Goal: Transaction & Acquisition: Purchase product/service

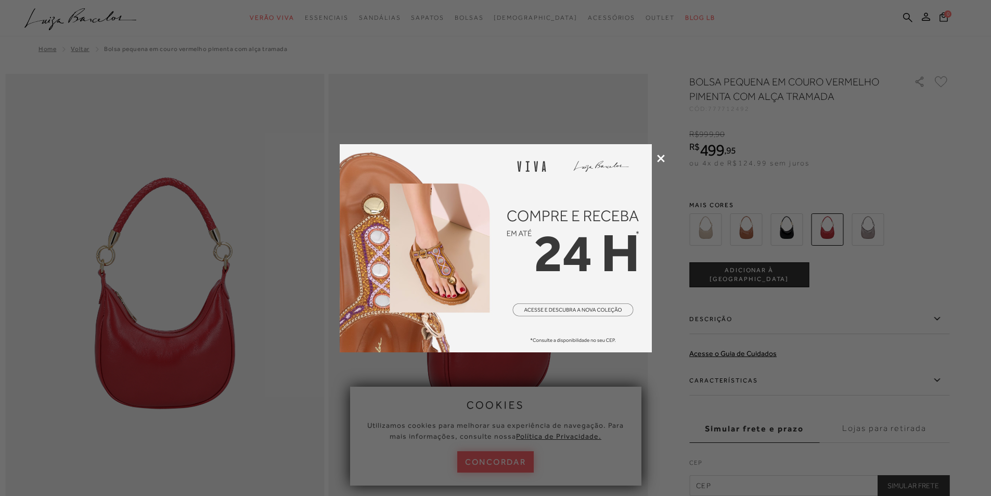
click at [660, 157] on icon at bounding box center [661, 158] width 8 height 8
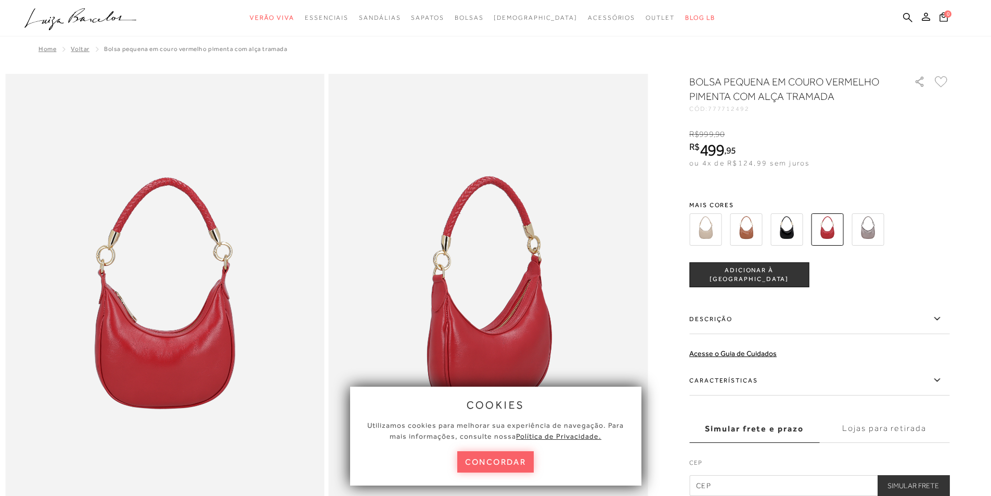
click at [752, 227] on img at bounding box center [746, 229] width 32 height 32
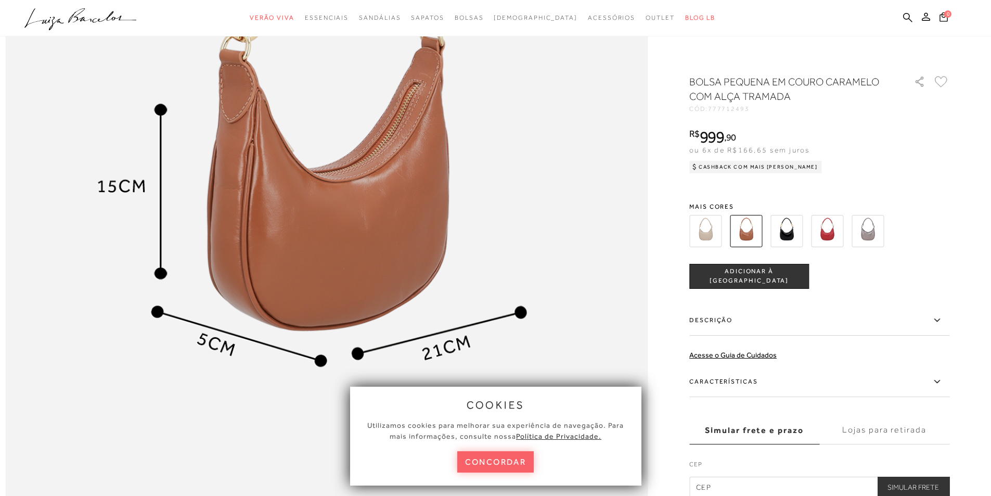
scroll to position [1126, 0]
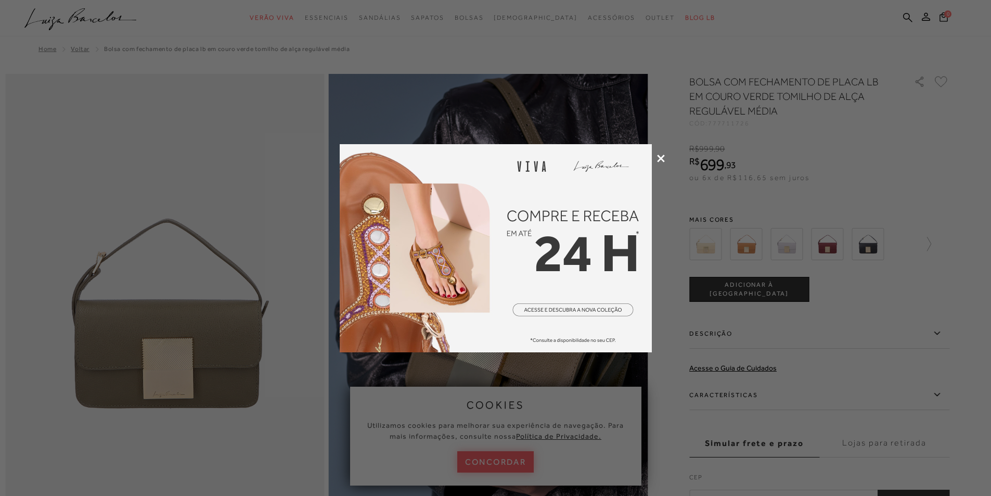
click at [660, 157] on icon at bounding box center [661, 158] width 8 height 8
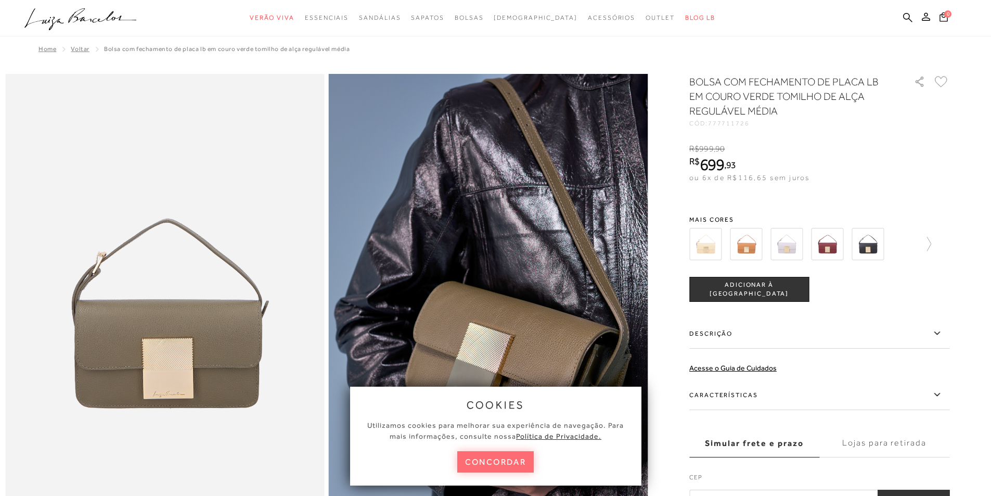
click at [502, 462] on button "concordar" at bounding box center [495, 461] width 77 height 21
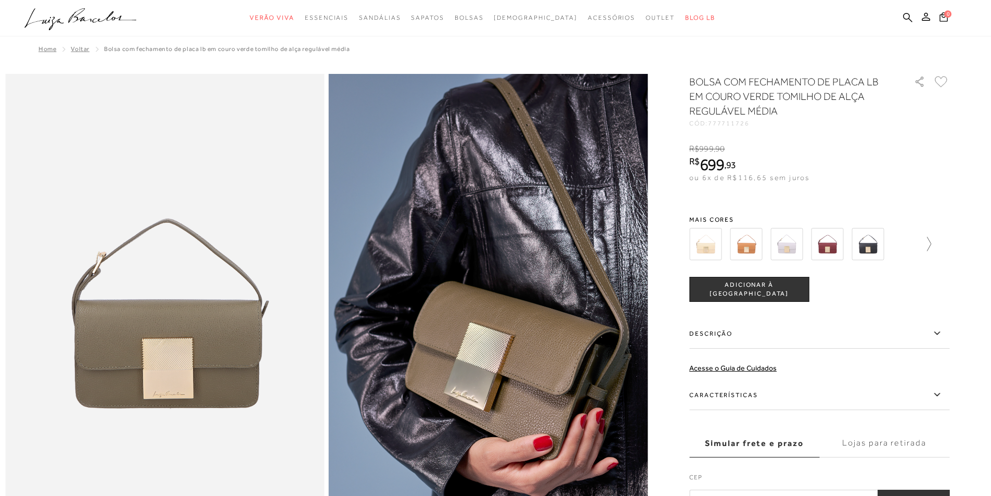
click at [931, 241] on icon at bounding box center [929, 244] width 4 height 14
click at [693, 244] on icon at bounding box center [696, 244] width 15 height 15
click at [710, 244] on img at bounding box center [705, 244] width 32 height 32
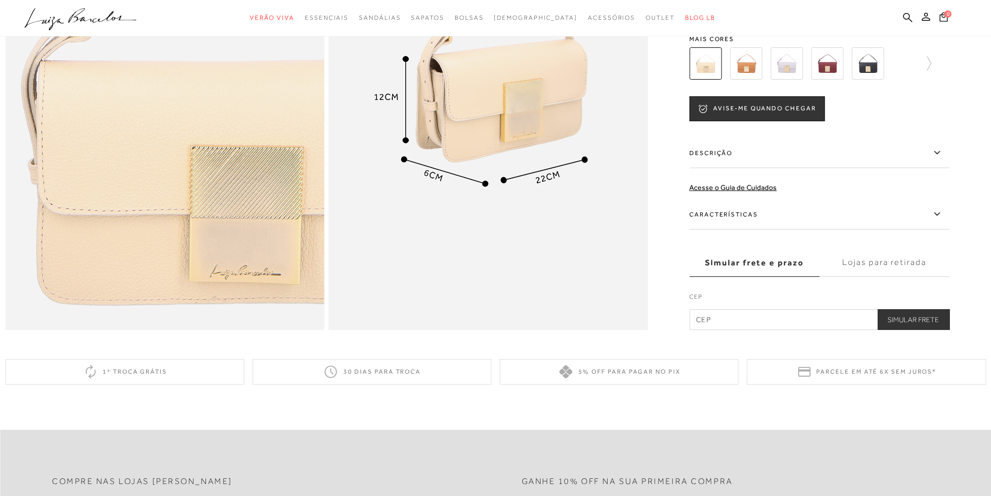
scroll to position [895, 0]
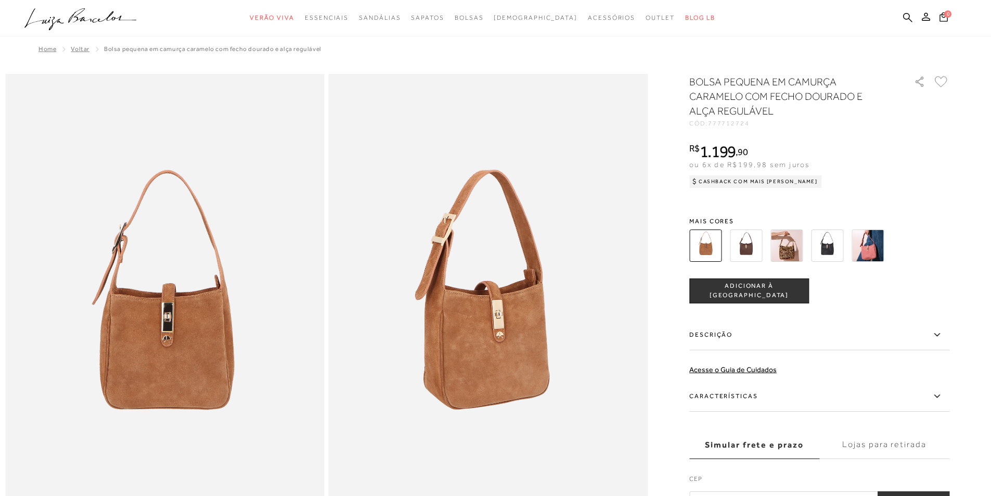
click at [797, 246] on img at bounding box center [786, 245] width 32 height 32
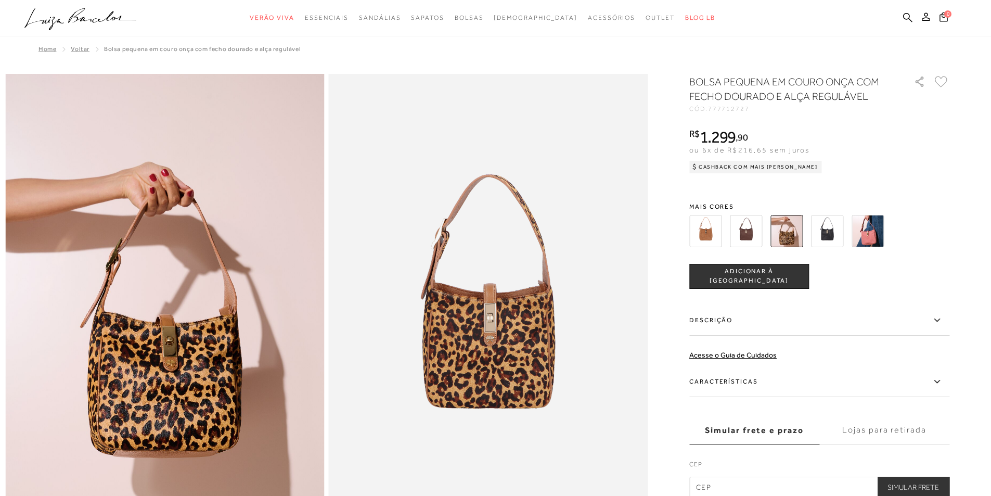
click at [744, 226] on img at bounding box center [746, 231] width 32 height 32
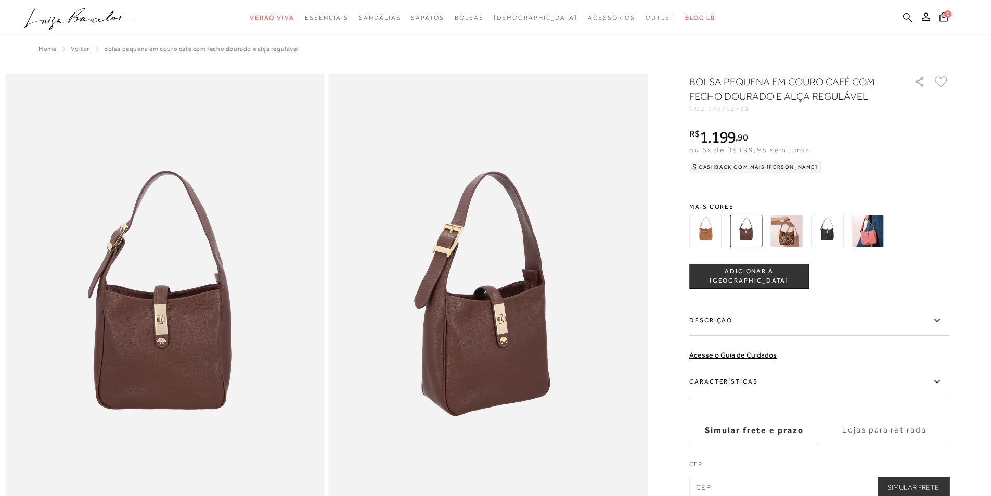
click at [704, 232] on img at bounding box center [705, 231] width 32 height 32
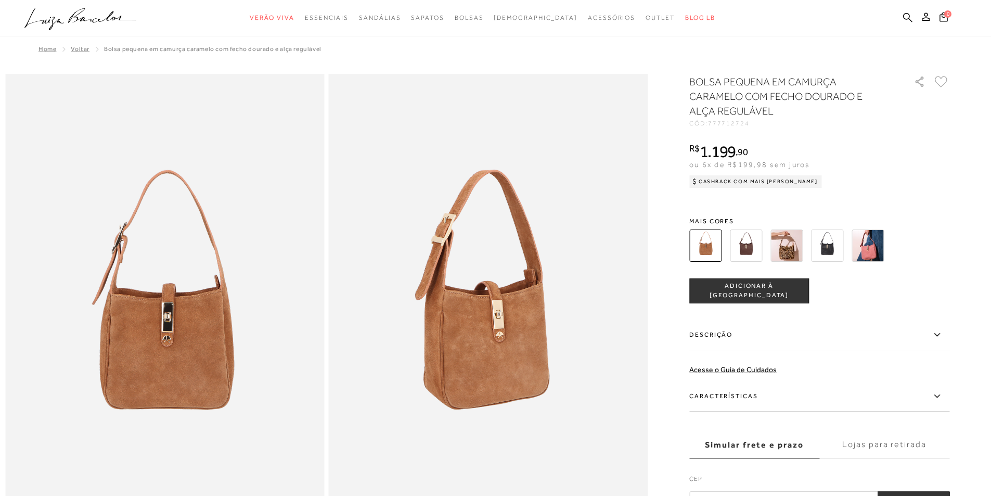
click at [874, 247] on img at bounding box center [868, 245] width 32 height 32
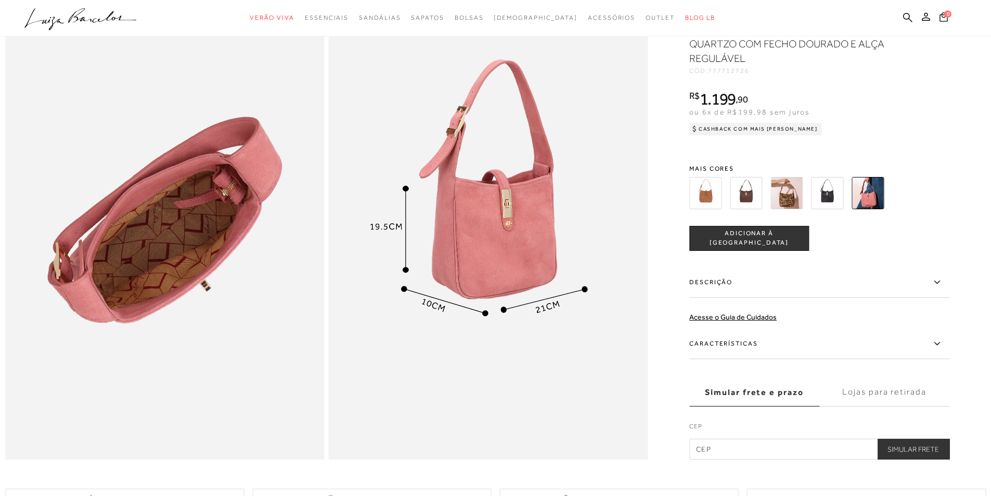
scroll to position [635, 0]
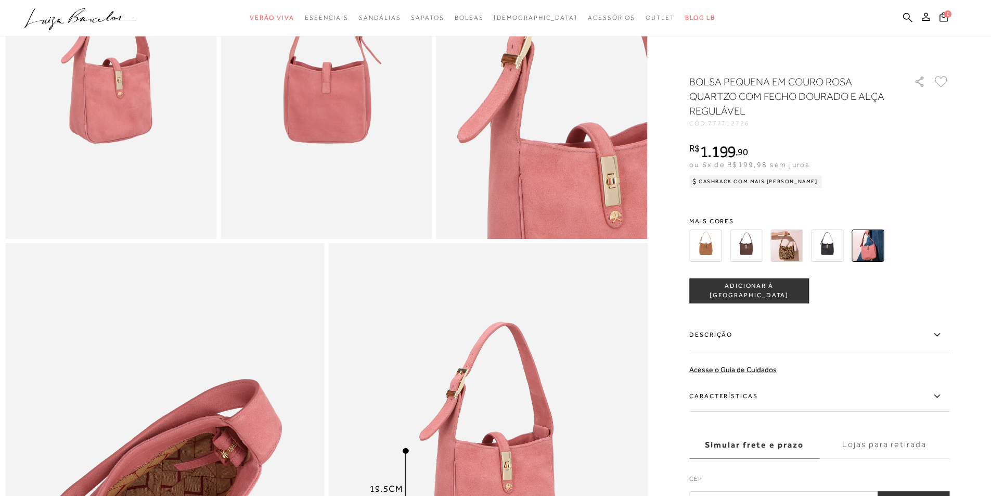
click at [752, 247] on img at bounding box center [746, 245] width 32 height 32
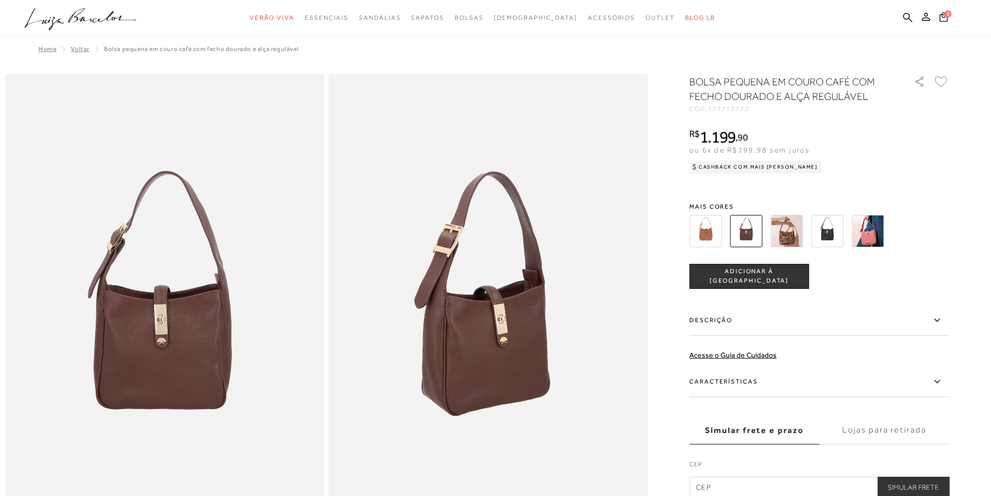
click at [712, 229] on img at bounding box center [705, 231] width 32 height 32
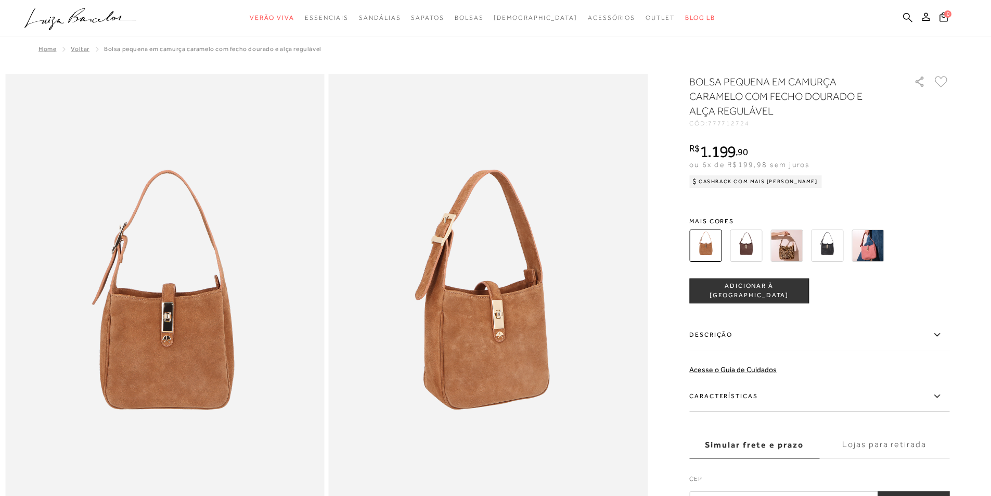
click at [789, 242] on img at bounding box center [786, 245] width 32 height 32
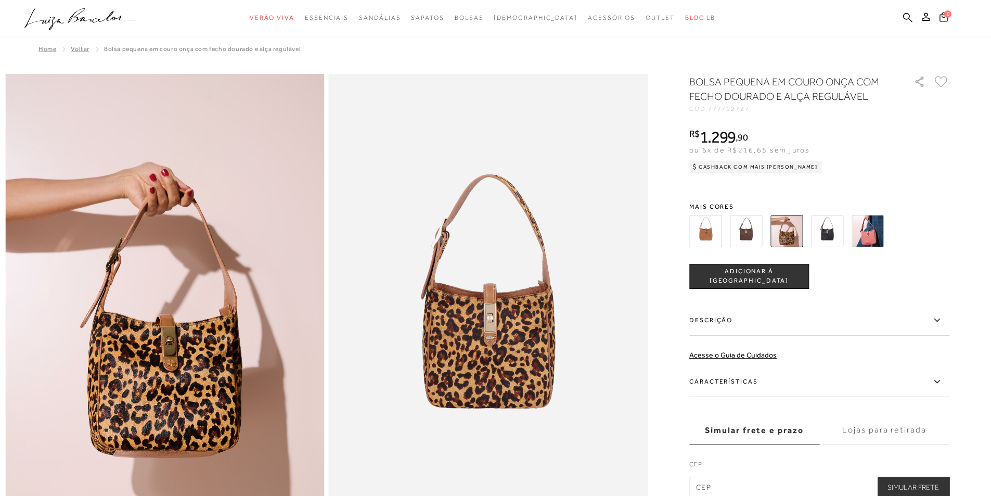
click at [749, 226] on img at bounding box center [746, 231] width 32 height 32
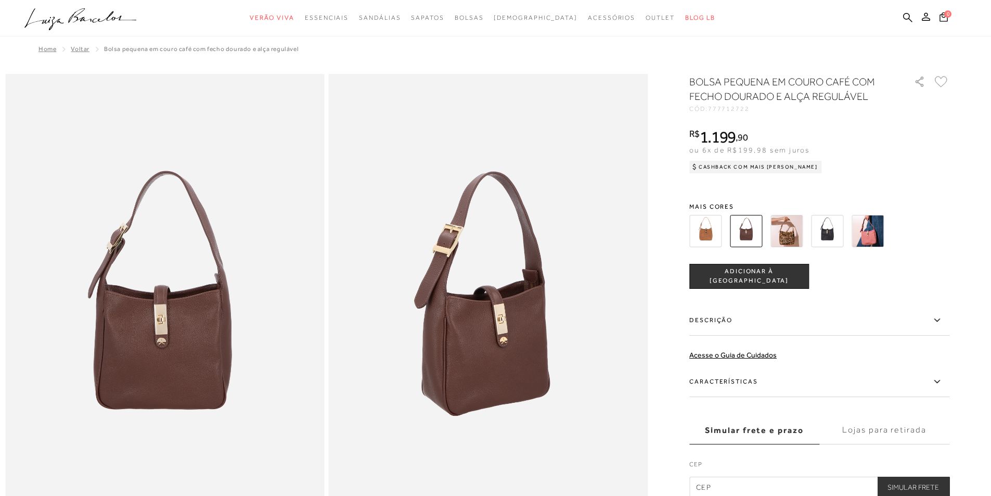
click at [707, 226] on img at bounding box center [705, 231] width 32 height 32
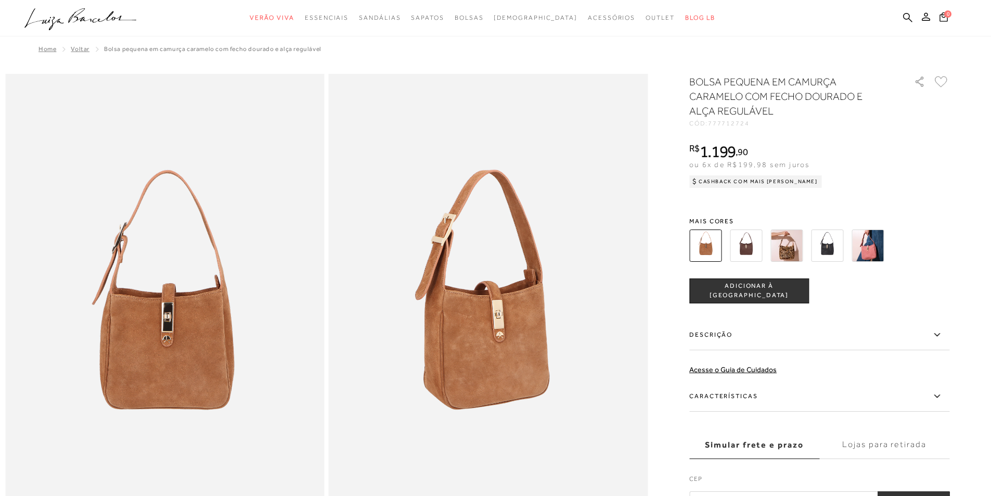
click at [833, 243] on img at bounding box center [827, 245] width 32 height 32
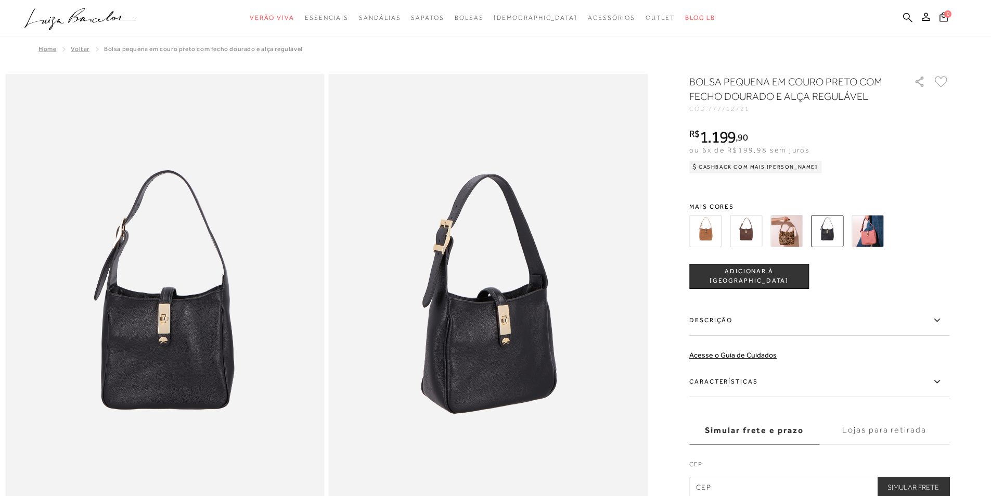
click at [867, 234] on img at bounding box center [868, 231] width 32 height 32
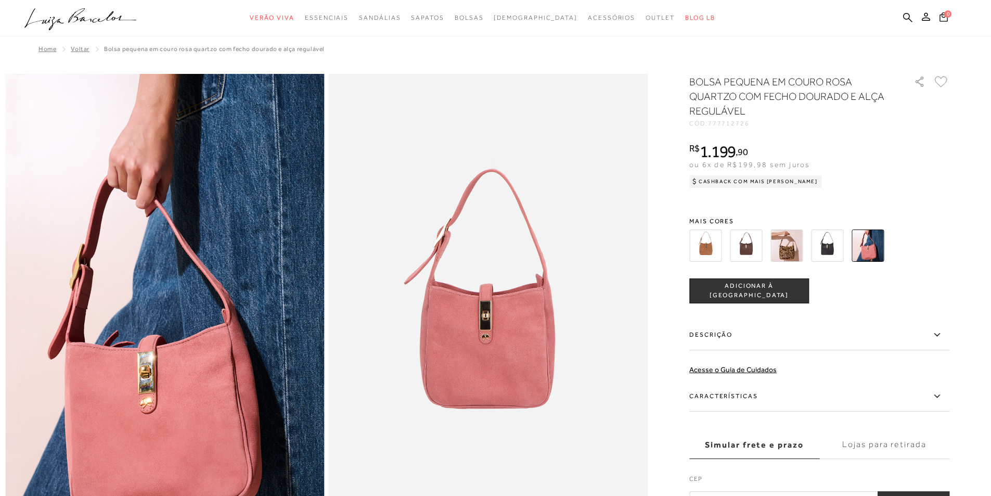
click at [703, 250] on img at bounding box center [705, 245] width 32 height 32
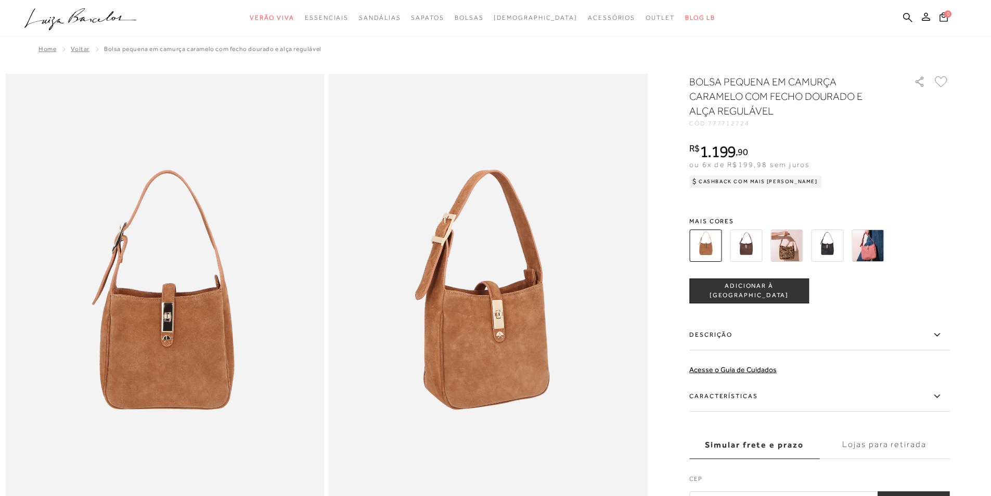
click at [752, 291] on span "ADICIONAR À SACOLA" at bounding box center [749, 290] width 119 height 18
click at [942, 18] on icon at bounding box center [943, 16] width 9 height 11
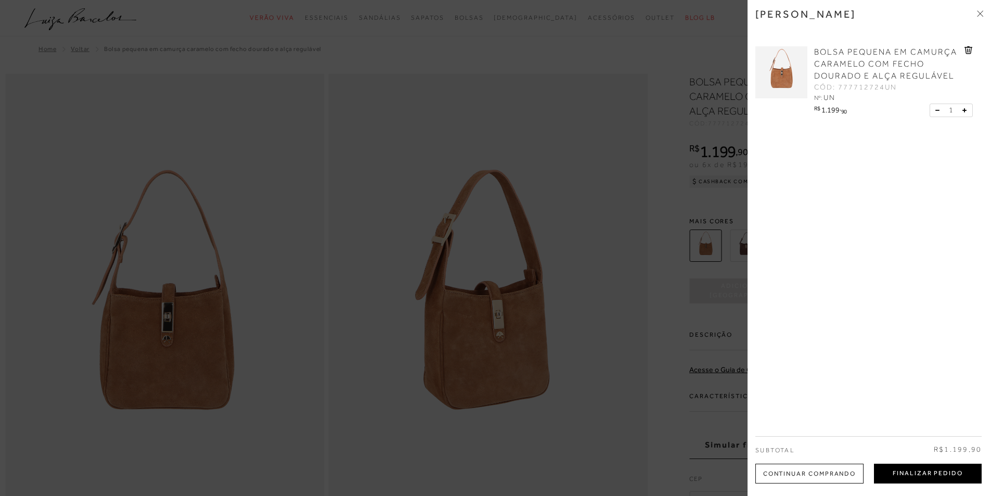
click at [906, 473] on button "Finalizar Pedido" at bounding box center [928, 473] width 108 height 20
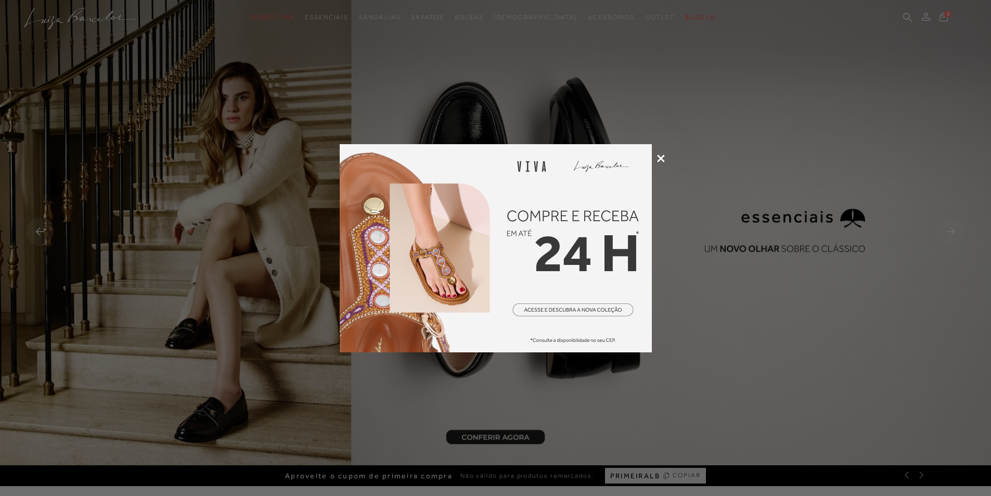
click at [661, 155] on icon at bounding box center [661, 158] width 8 height 8
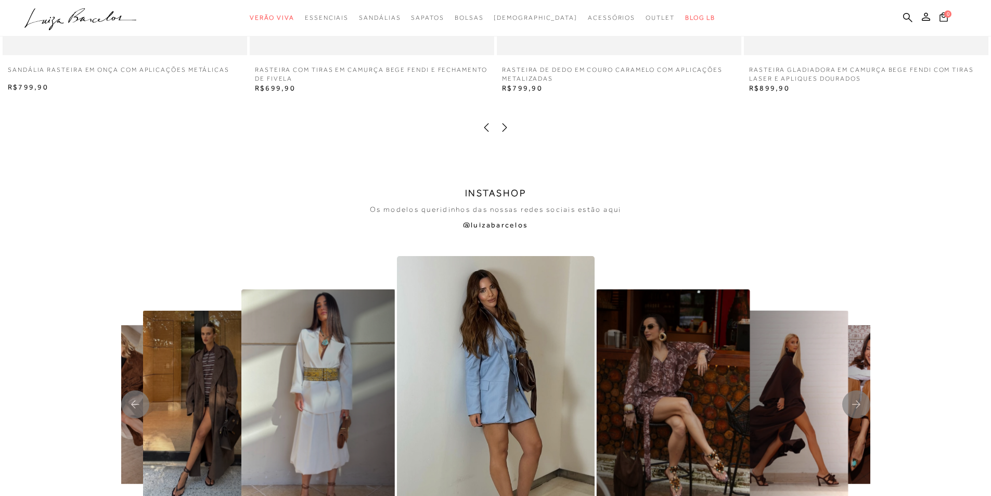
scroll to position [2445, 0]
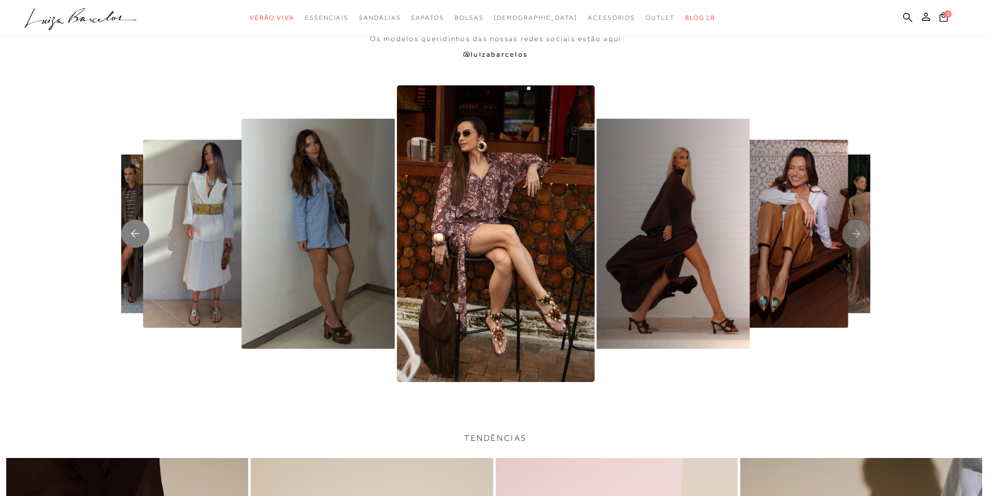
click at [133, 234] on icon "Previous slide" at bounding box center [135, 234] width 8 height 8
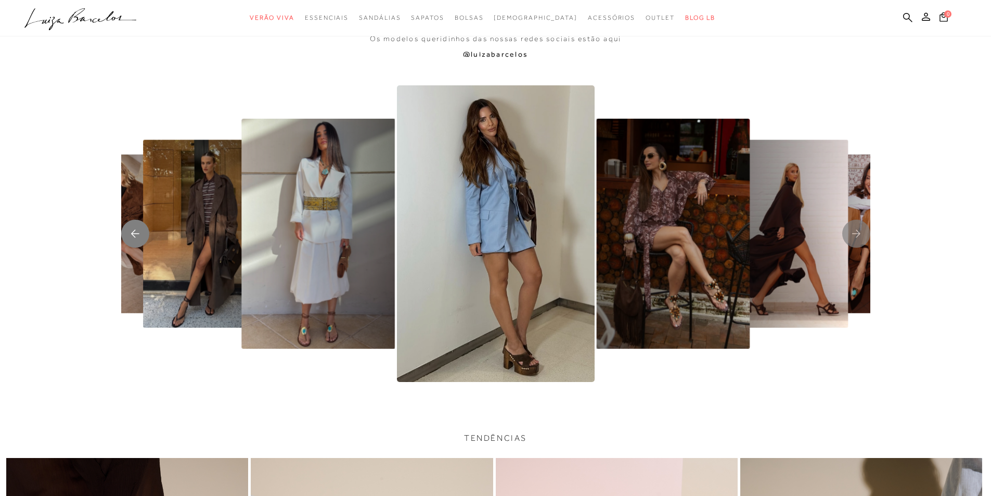
click at [133, 237] on rect "Previous slide" at bounding box center [135, 234] width 28 height 28
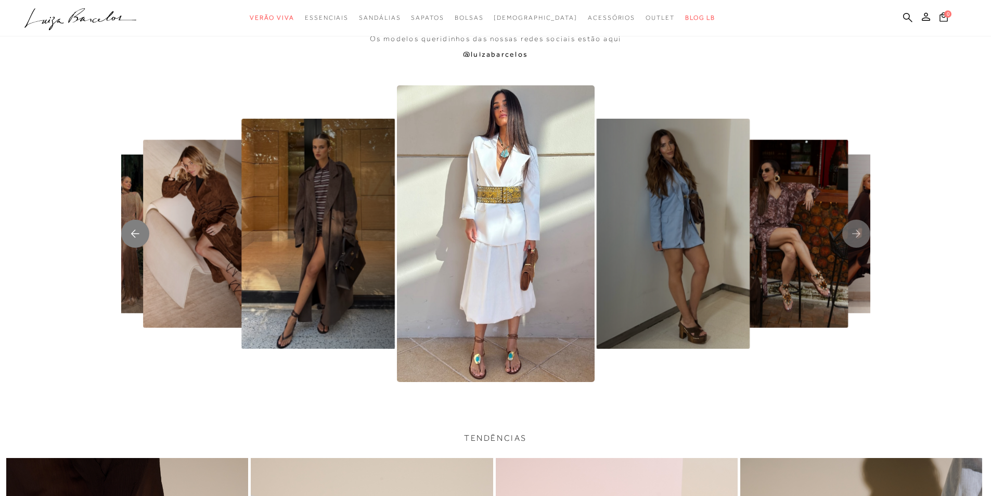
click at [133, 236] on icon "Previous slide" at bounding box center [135, 234] width 8 height 8
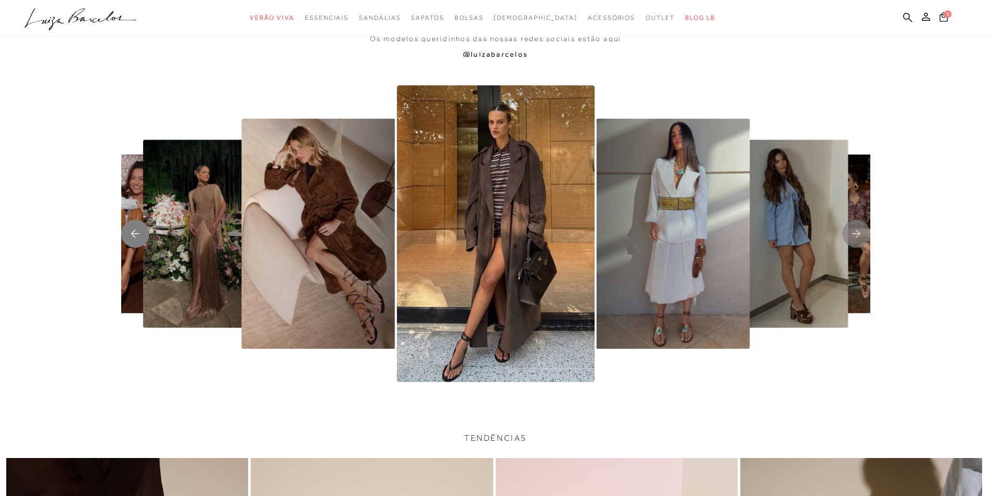
click at [133, 236] on icon "Previous slide" at bounding box center [135, 234] width 8 height 8
